Goal: Task Accomplishment & Management: Use online tool/utility

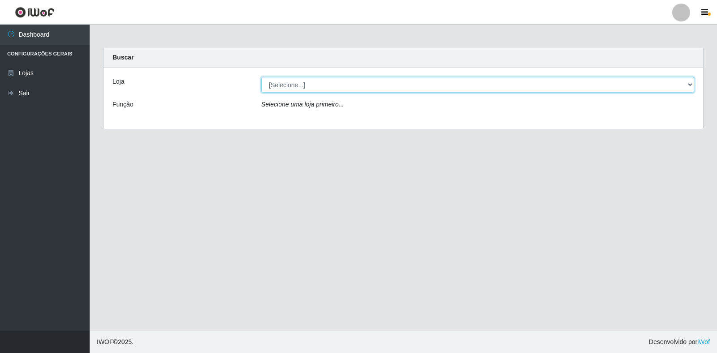
click at [294, 88] on select "[Selecione...] Atacado Vem - [STREET_ADDRESS]" at bounding box center [477, 85] width 433 height 16
select select "455"
click at [261, 77] on select "[Selecione...] Atacado Vem - [STREET_ADDRESS]" at bounding box center [477, 85] width 433 height 16
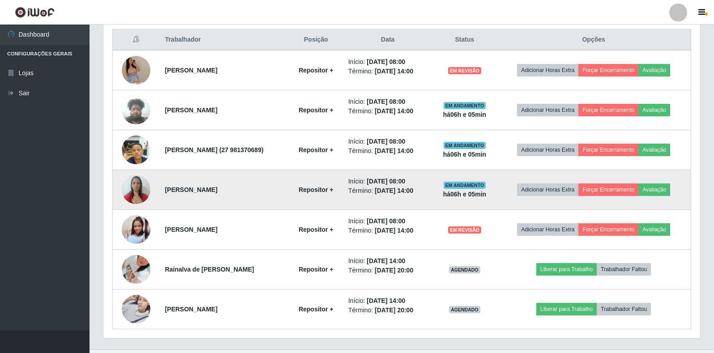
scroll to position [358, 0]
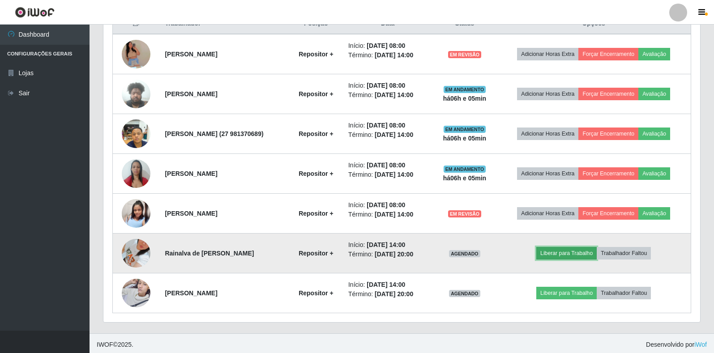
click at [576, 255] on button "Liberar para Trabalho" at bounding box center [567, 253] width 60 height 13
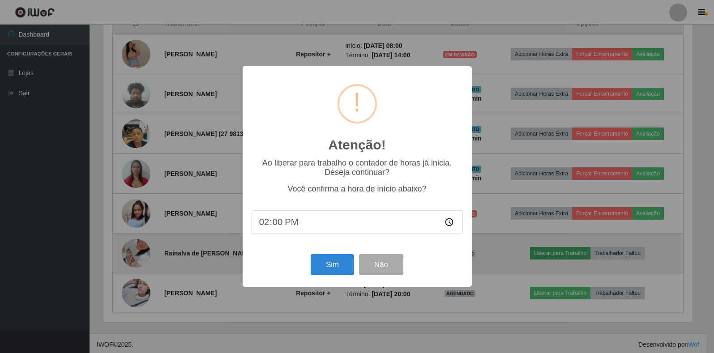
scroll to position [186, 592]
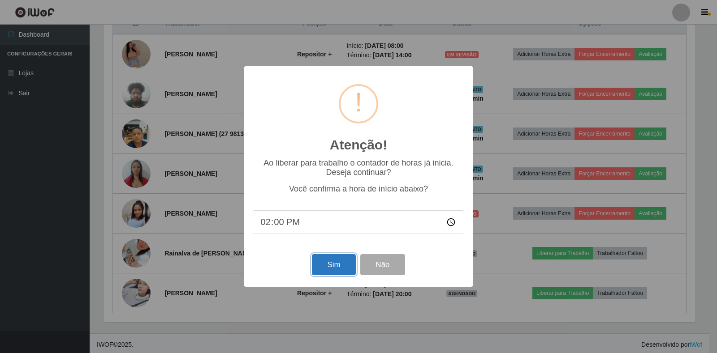
click at [324, 267] on button "Sim" at bounding box center [333, 264] width 43 height 21
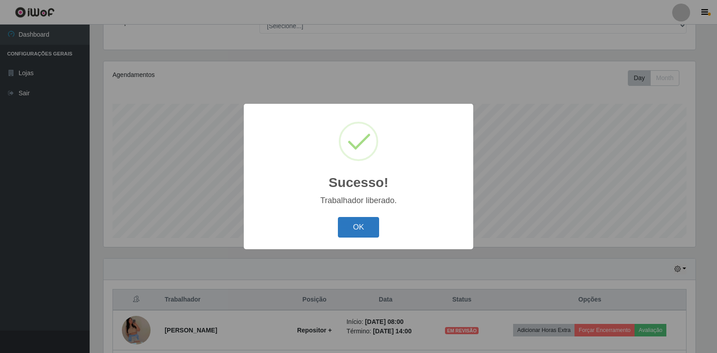
click at [357, 232] on button "OK" at bounding box center [359, 227] width 42 height 21
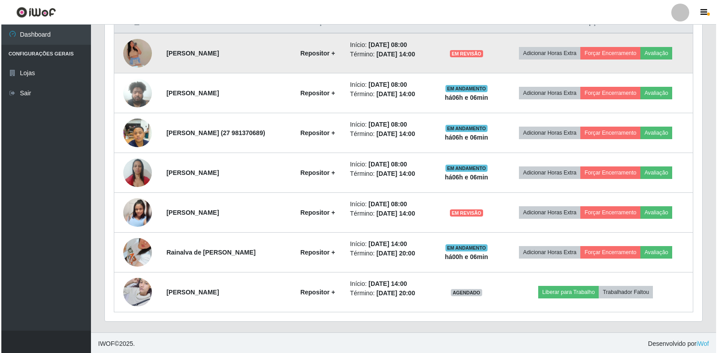
scroll to position [361, 0]
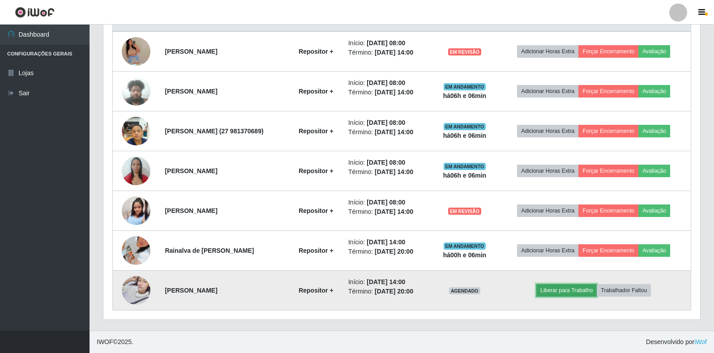
click at [560, 293] on button "Liberar para Trabalho" at bounding box center [567, 290] width 60 height 13
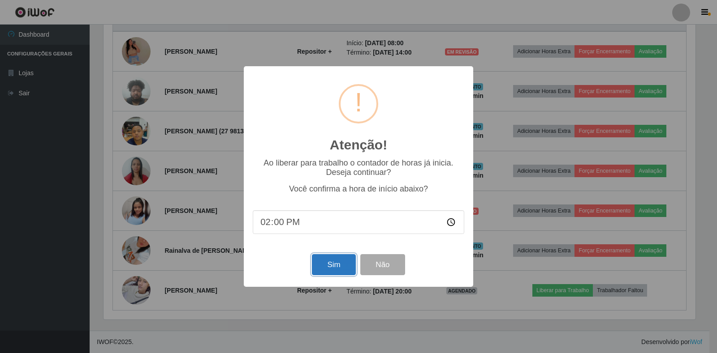
click at [324, 270] on button "Sim" at bounding box center [333, 264] width 43 height 21
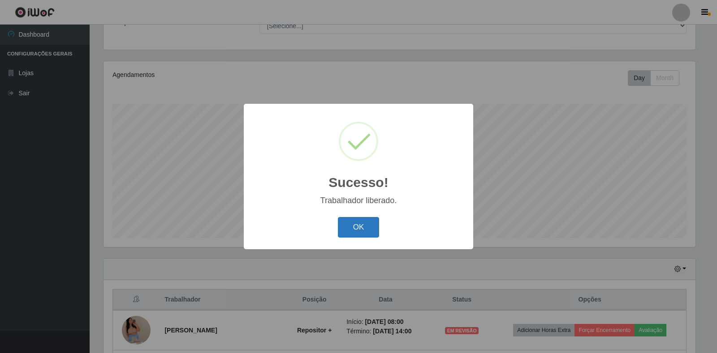
click at [357, 227] on button "OK" at bounding box center [359, 227] width 42 height 21
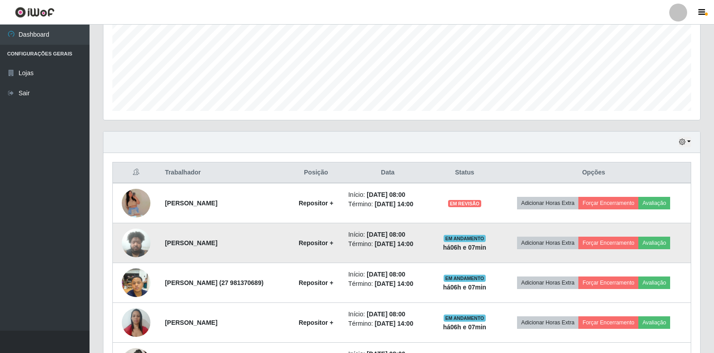
scroll to position [216, 0]
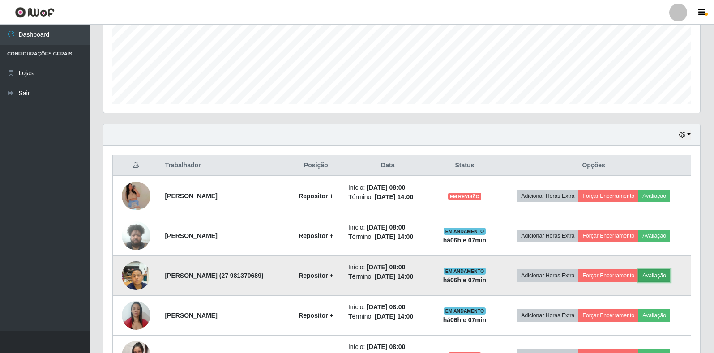
click at [656, 275] on button "Avaliação" at bounding box center [655, 276] width 32 height 13
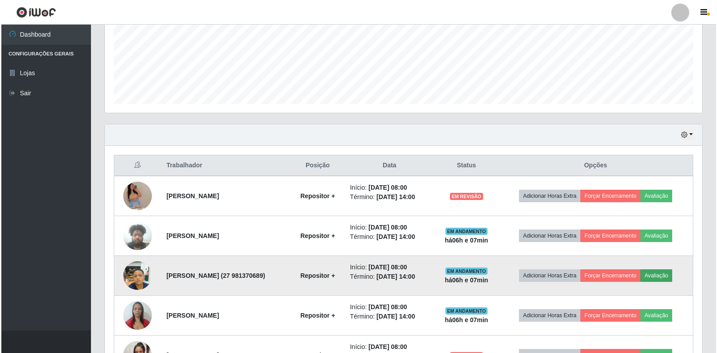
scroll to position [186, 592]
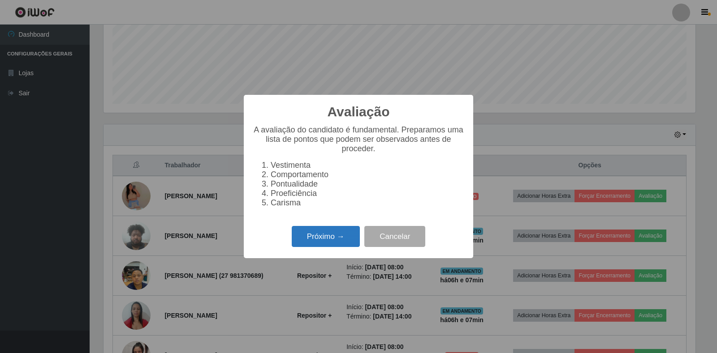
click at [321, 243] on button "Próximo →" at bounding box center [326, 236] width 68 height 21
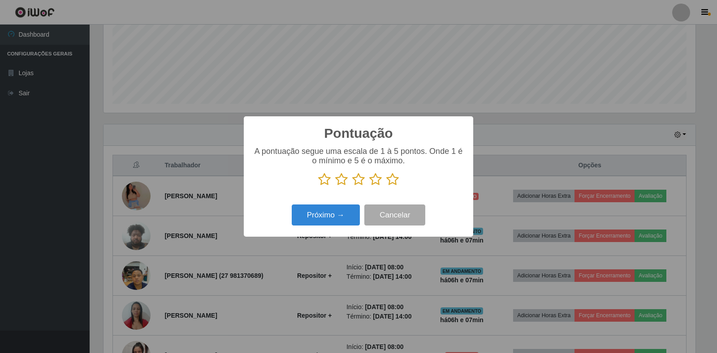
scroll to position [447753, 447347]
click at [393, 182] on icon at bounding box center [392, 179] width 13 height 13
click at [386, 186] on input "radio" at bounding box center [386, 186] width 0 height 0
click at [334, 215] on button "Próximo →" at bounding box center [326, 215] width 68 height 21
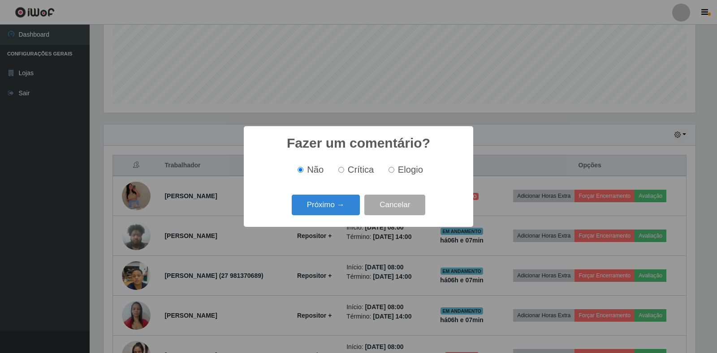
click at [388, 170] on input "Elogio" at bounding box center [391, 170] width 6 height 6
radio input "true"
click at [325, 210] on button "Próximo →" at bounding box center [326, 205] width 68 height 21
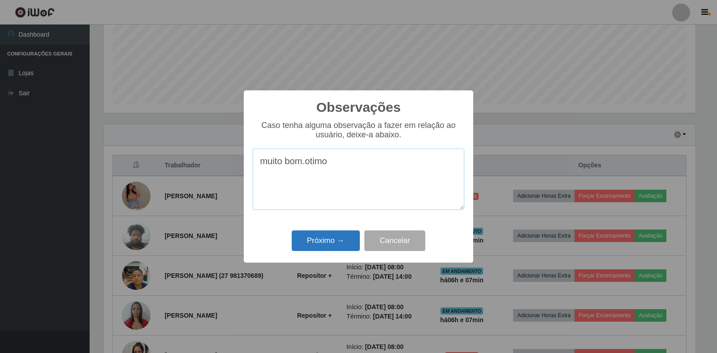
type textarea "muito bom.otimo"
click at [328, 242] on button "Próximo →" at bounding box center [326, 241] width 68 height 21
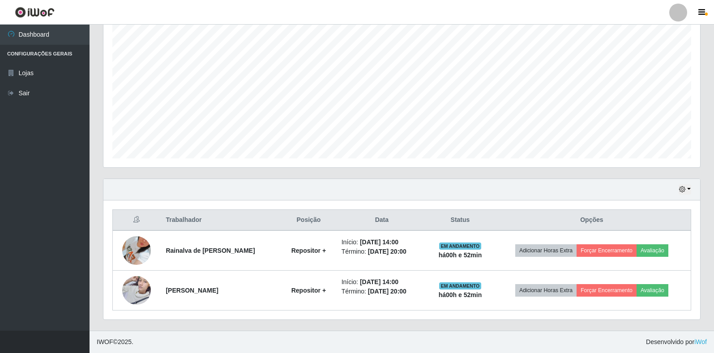
scroll to position [162, 0]
